Goal: Find specific page/section: Find specific page/section

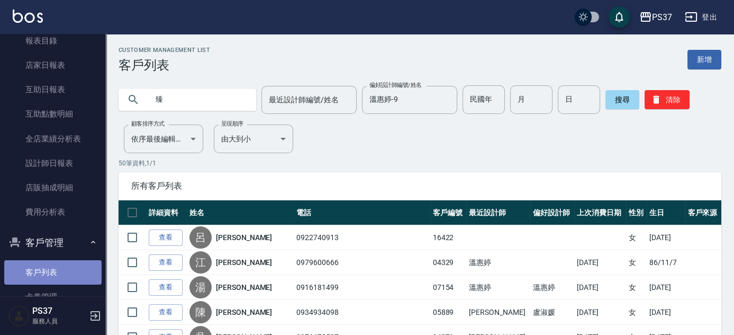
click at [55, 277] on link "客戶列表" at bounding box center [52, 272] width 97 height 24
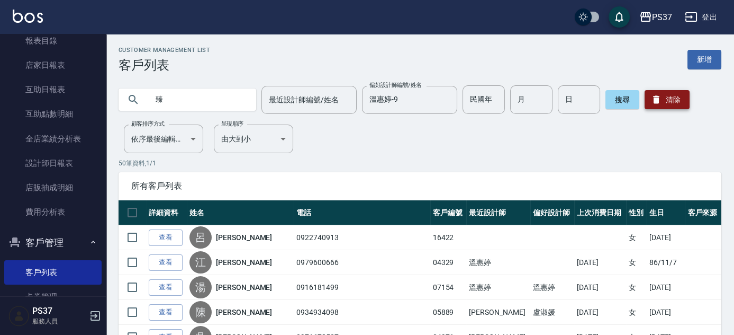
click at [668, 100] on button "清除" at bounding box center [667, 99] width 45 height 19
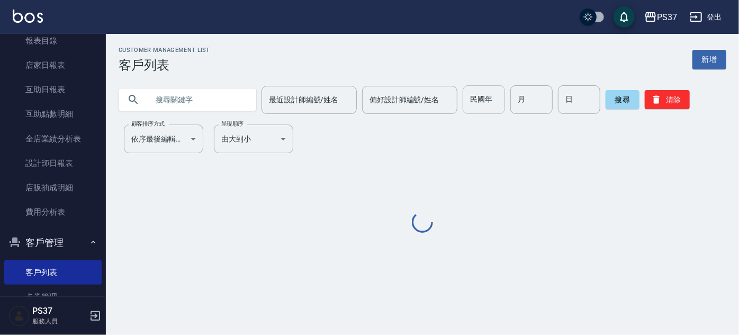
click at [471, 105] on input "民國年" at bounding box center [484, 99] width 42 height 29
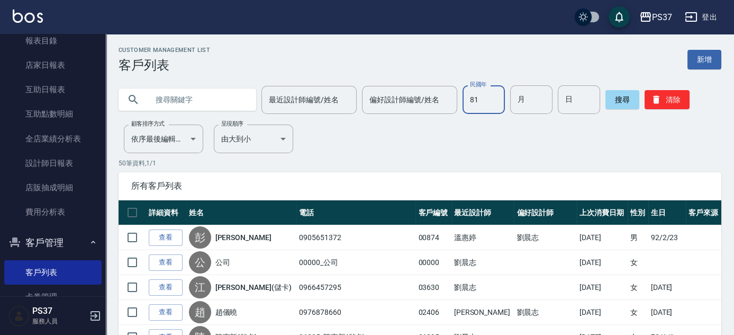
type input "81"
type input "6"
type input "1"
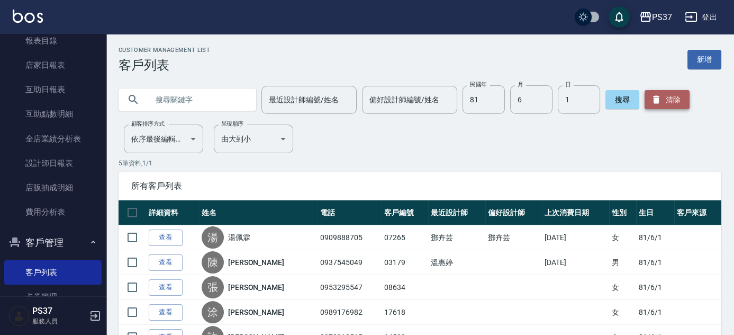
click at [673, 98] on button "清除" at bounding box center [667, 99] width 45 height 19
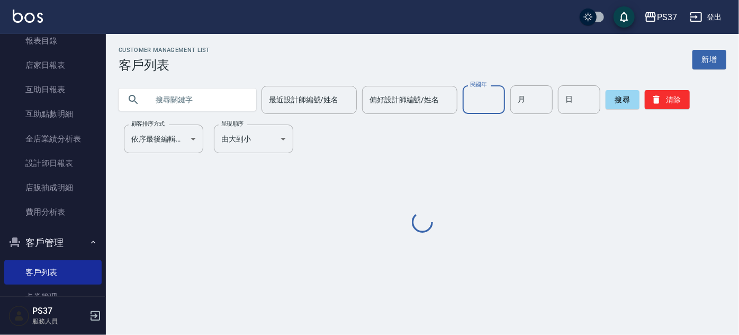
click at [474, 100] on input "民國年" at bounding box center [484, 99] width 42 height 29
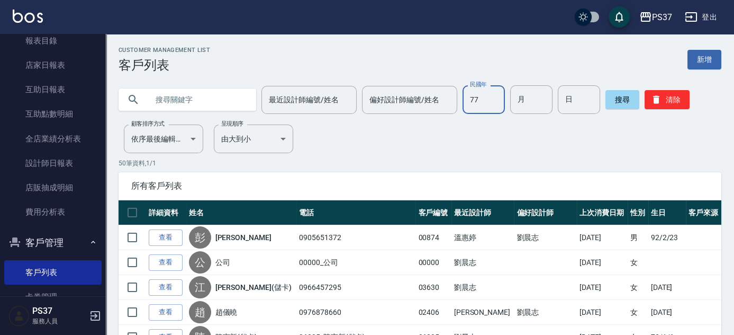
type input "77"
type input "11"
type input "04"
